Goal: Task Accomplishment & Management: Manage account settings

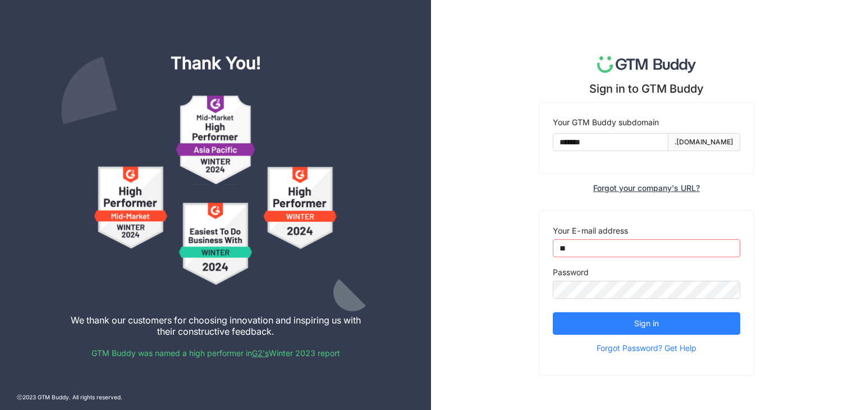
click at [635, 247] on input "**" at bounding box center [646, 248] width 187 height 18
type input "**********"
click at [553, 312] on button "Sign in" at bounding box center [646, 323] width 187 height 22
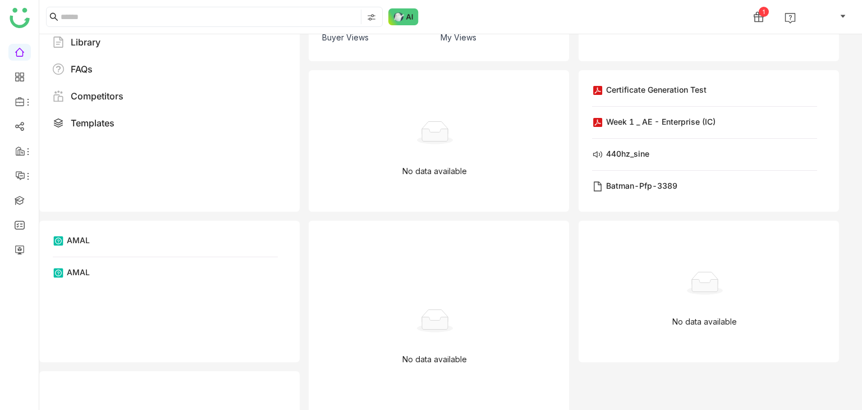
scroll to position [117, 0]
